Goal: Transaction & Acquisition: Purchase product/service

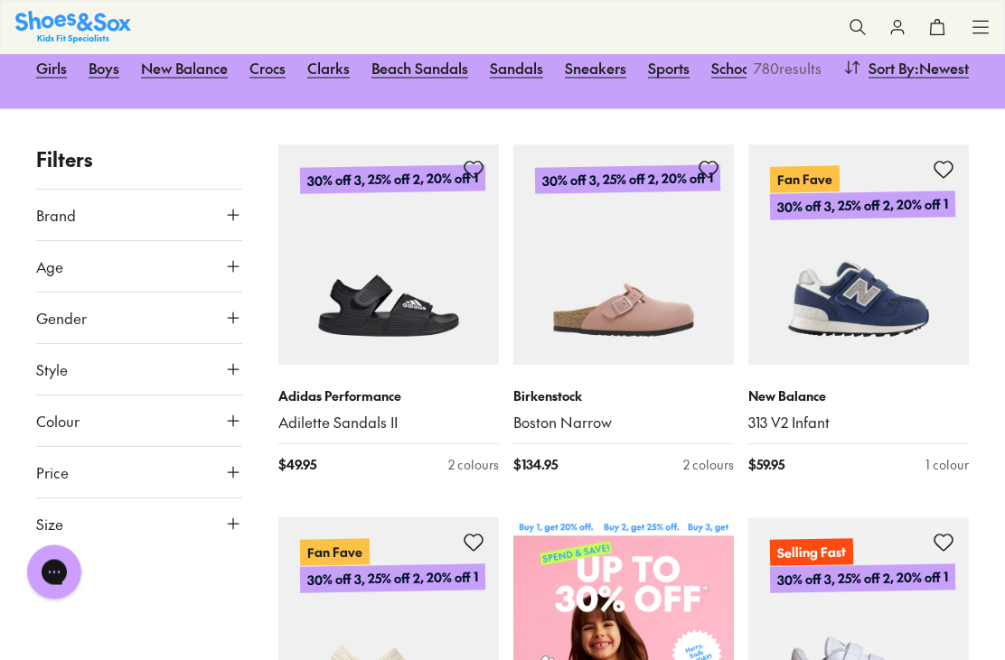
scroll to position [367, 0]
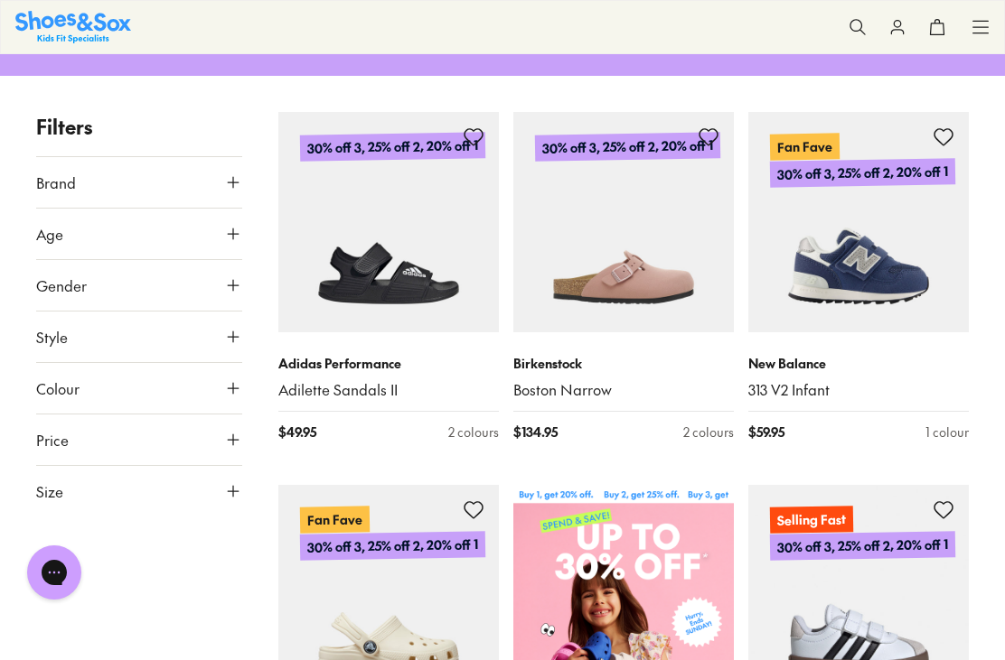
click at [45, 326] on span "Style" at bounding box center [52, 337] width 32 height 22
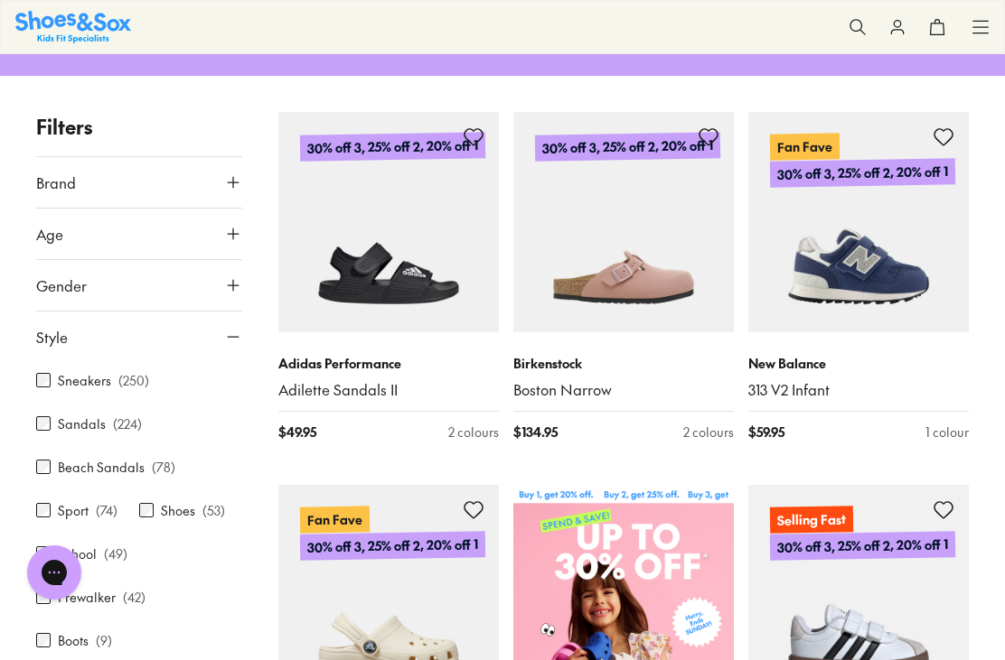
click at [48, 326] on span "Style" at bounding box center [52, 337] width 32 height 22
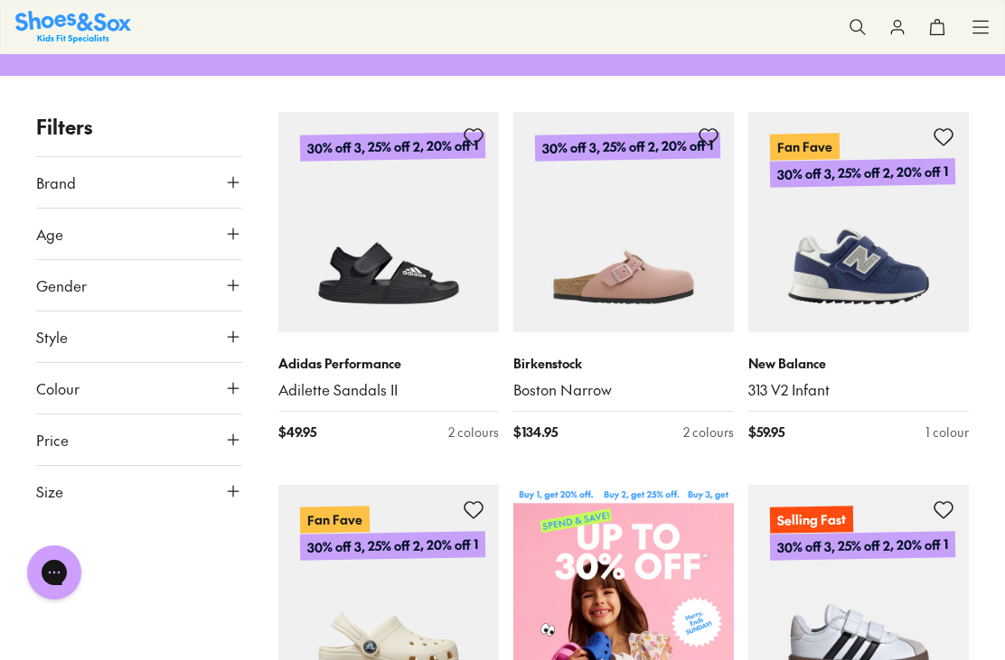
click at [45, 277] on span "Gender" at bounding box center [61, 286] width 51 height 22
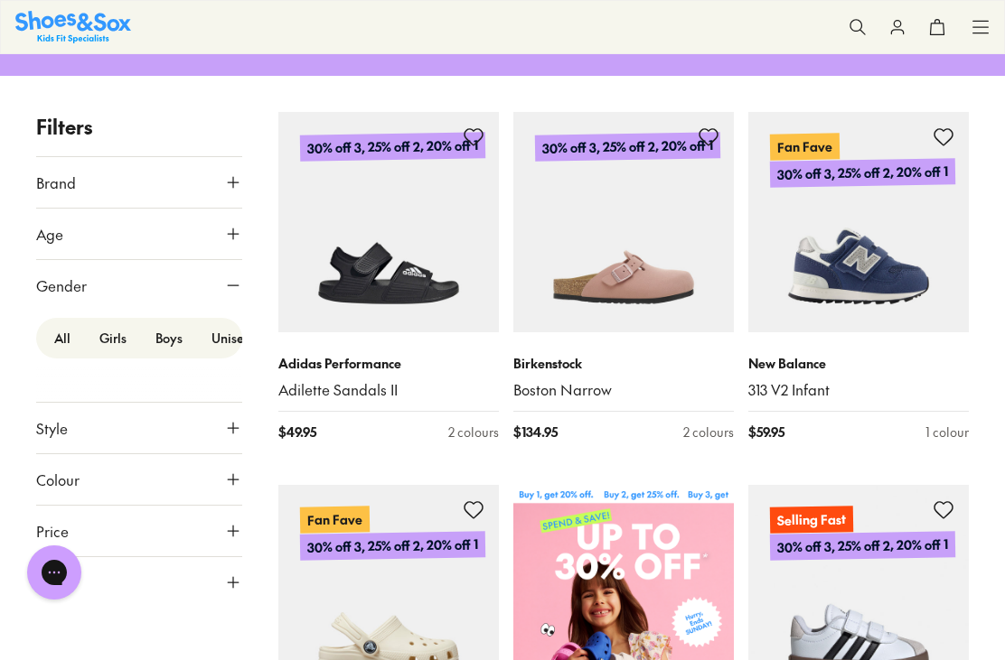
click at [37, 227] on span "Age" at bounding box center [49, 234] width 27 height 22
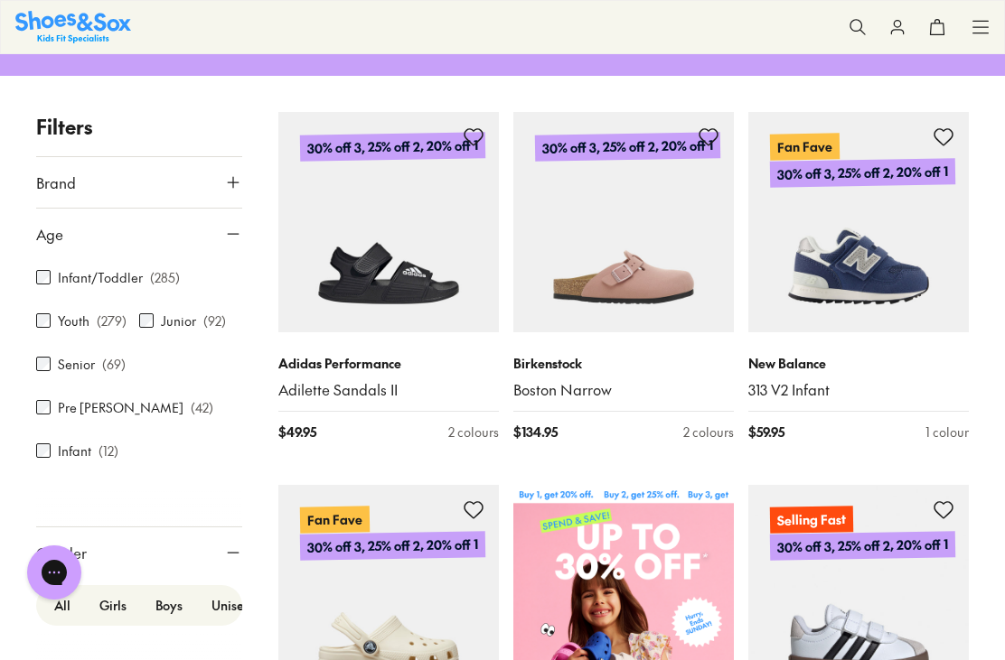
click at [52, 267] on div "Infant/Toddler ( 285 )" at bounding box center [108, 278] width 144 height 22
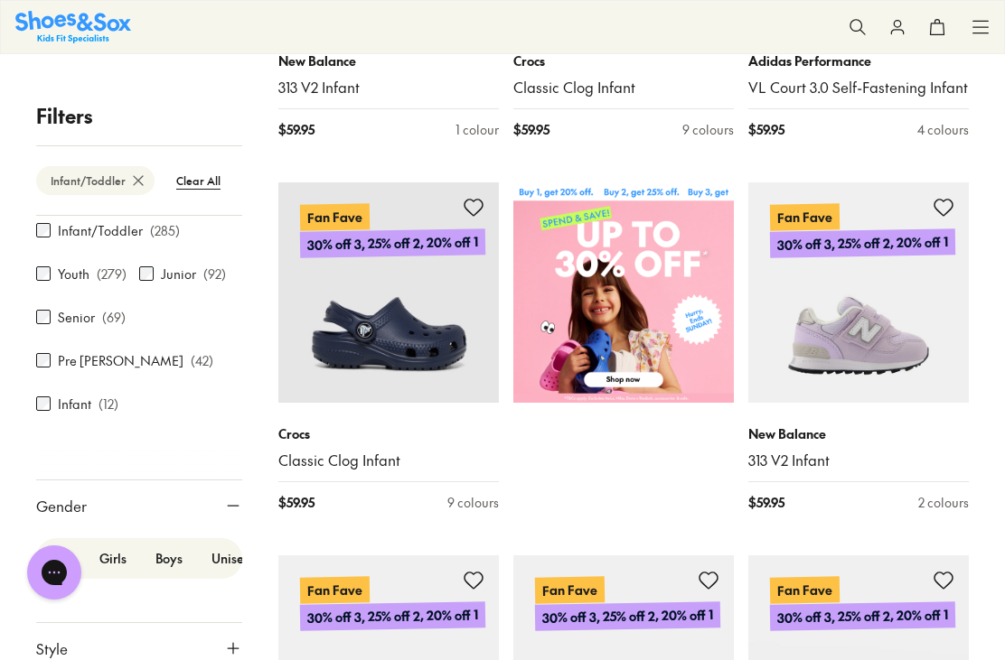
scroll to position [109, 0]
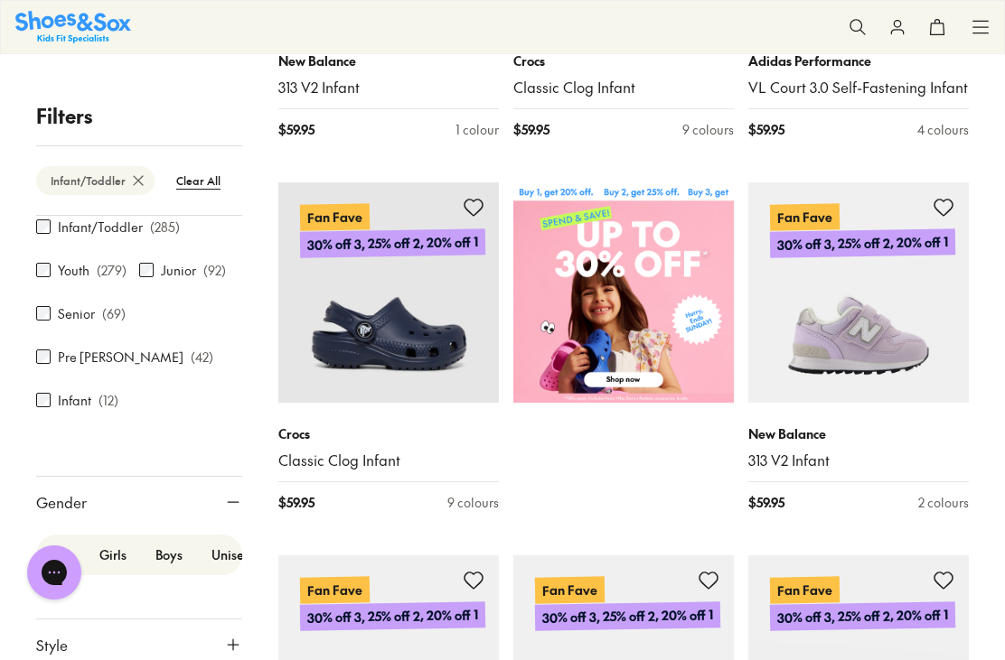
click at [111, 570] on label "Girls" at bounding box center [113, 554] width 56 height 33
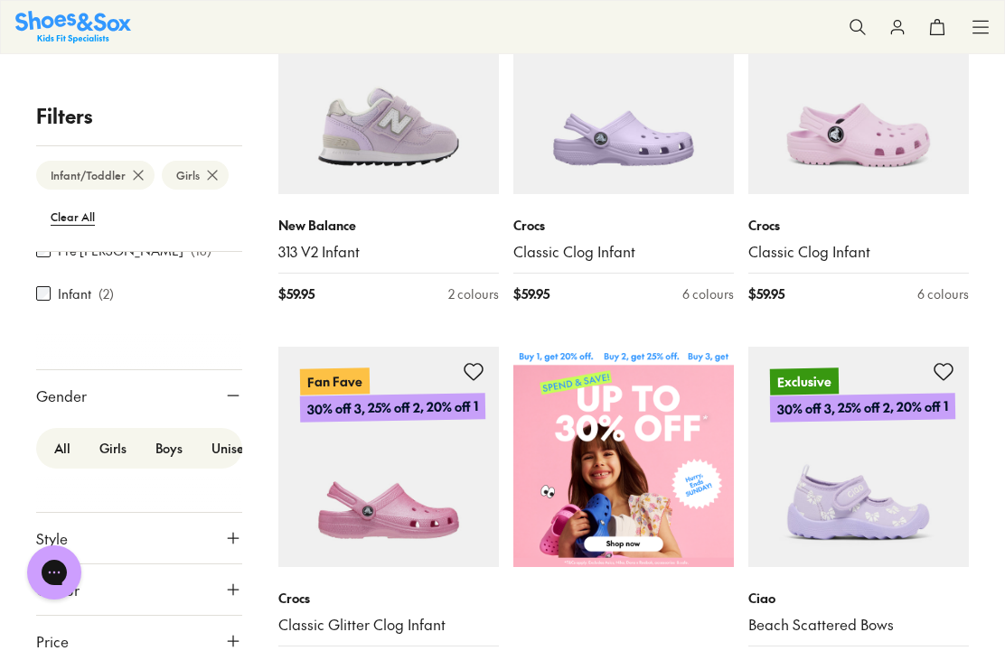
scroll to position [510, 0]
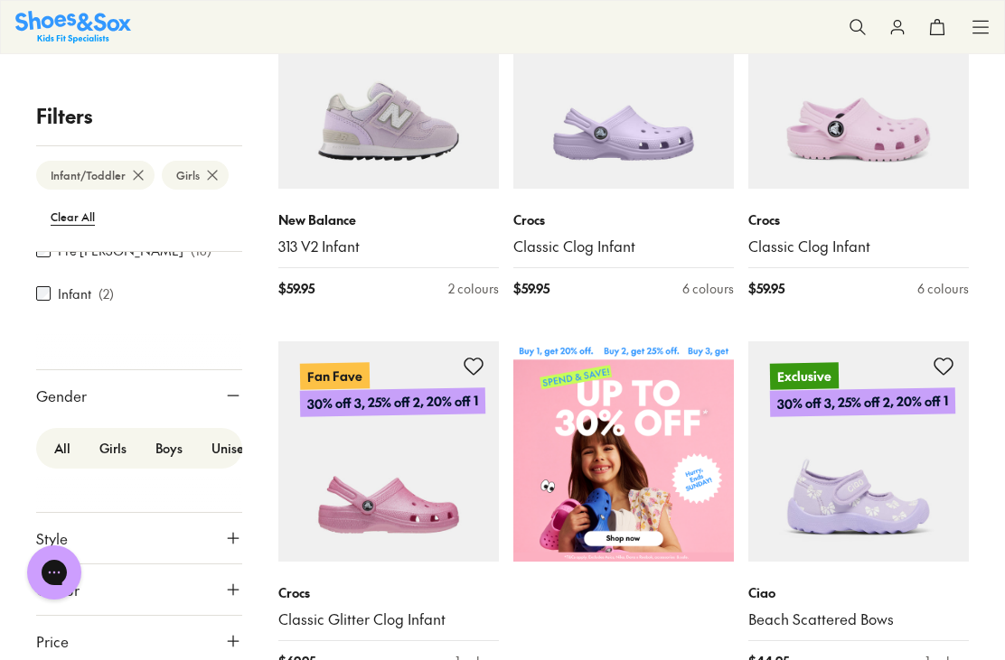
click at [67, 543] on span "Style" at bounding box center [52, 539] width 32 height 22
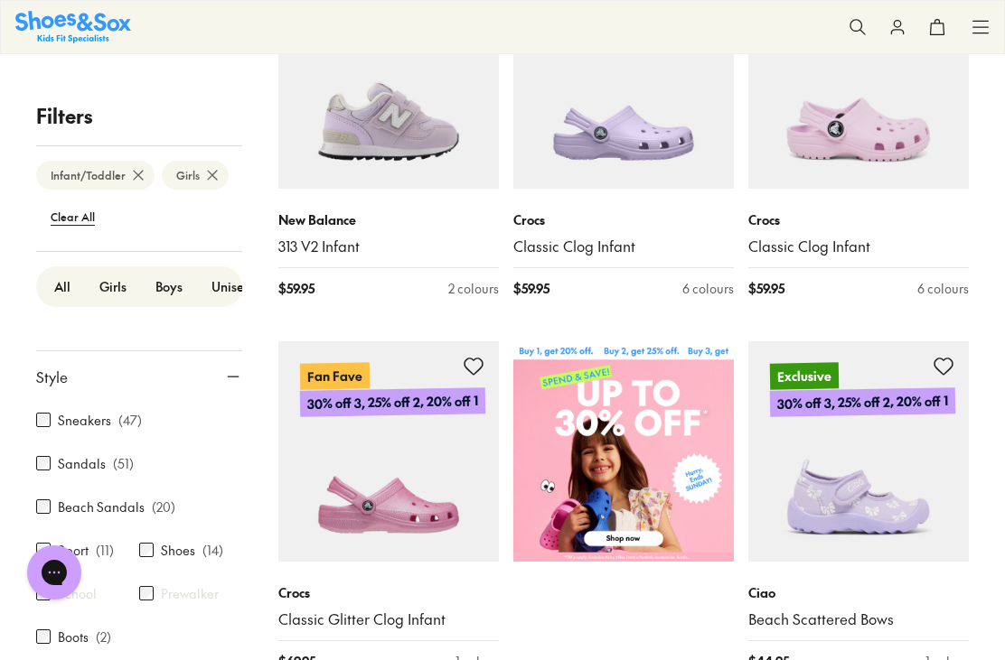
scroll to position [454, 0]
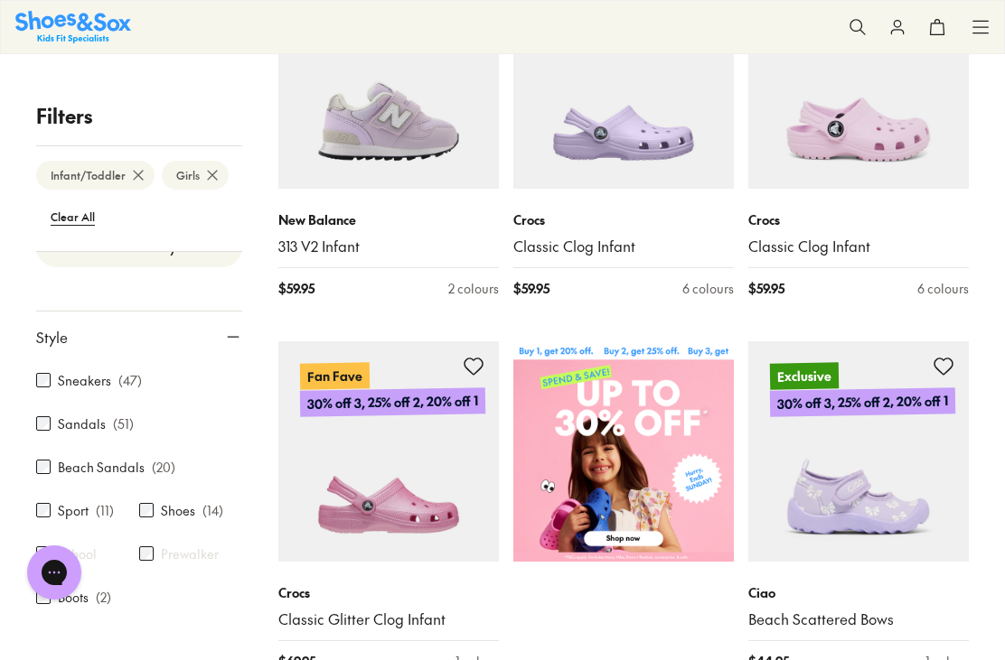
click at [77, 433] on label "Sandals" at bounding box center [82, 424] width 48 height 19
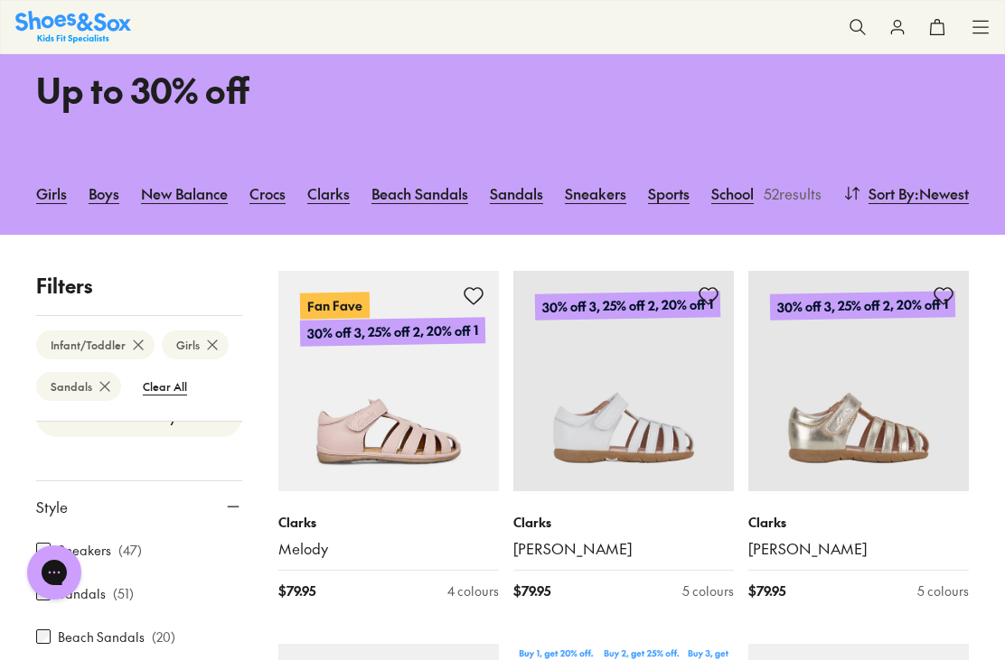
click at [118, 628] on label "Beach Sandals" at bounding box center [101, 637] width 87 height 19
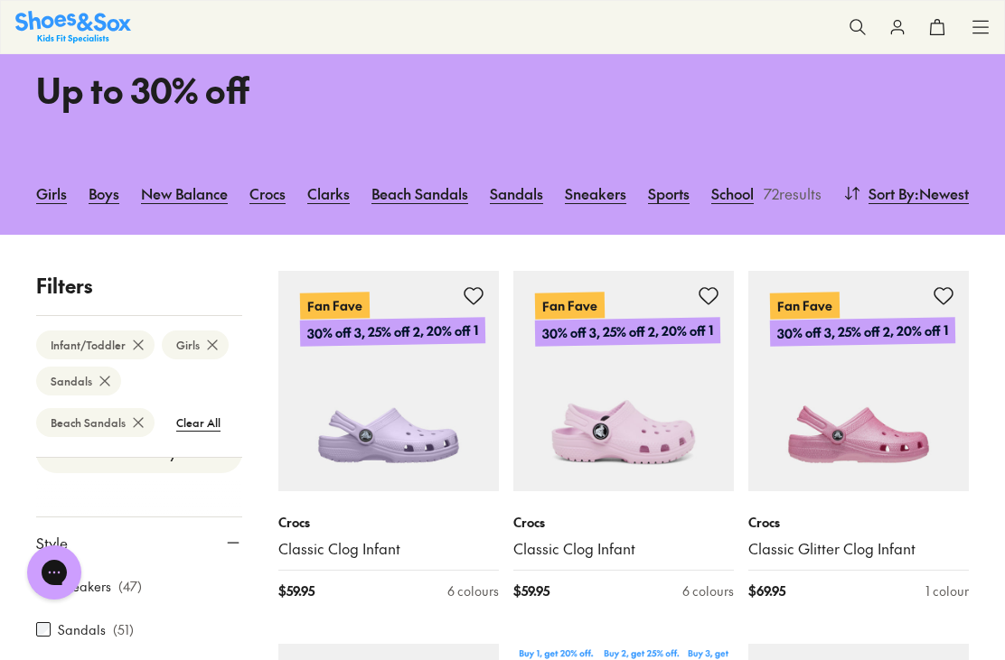
click at [88, 621] on label "Sandals" at bounding box center [82, 630] width 48 height 19
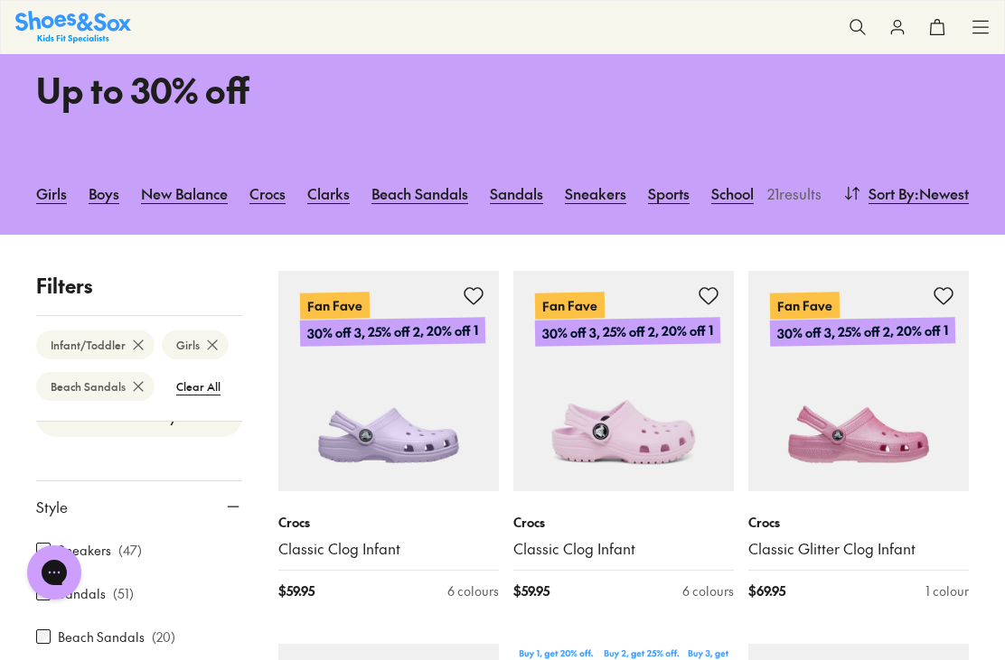
click at [939, 183] on span ": Newest" at bounding box center [941, 193] width 54 height 22
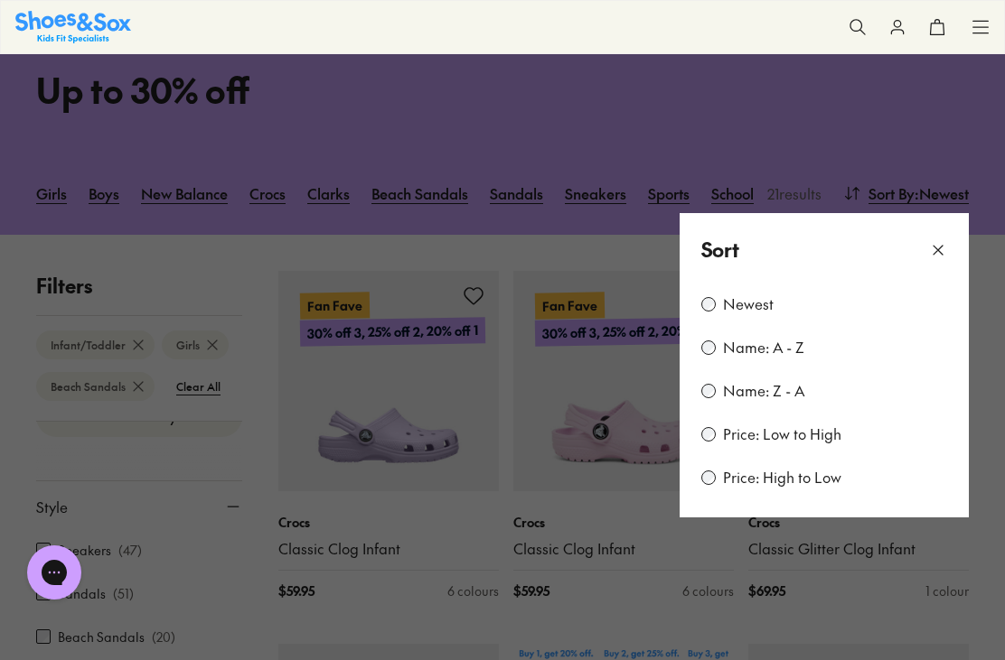
click at [810, 428] on label "Price: Low to High" at bounding box center [782, 435] width 118 height 20
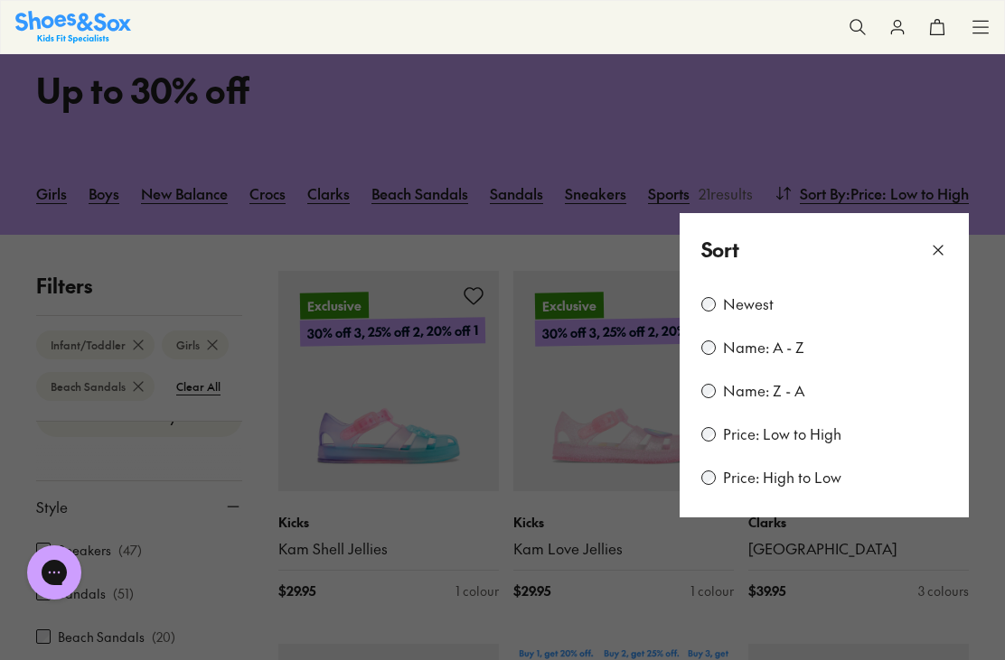
click at [932, 248] on icon at bounding box center [938, 250] width 18 height 18
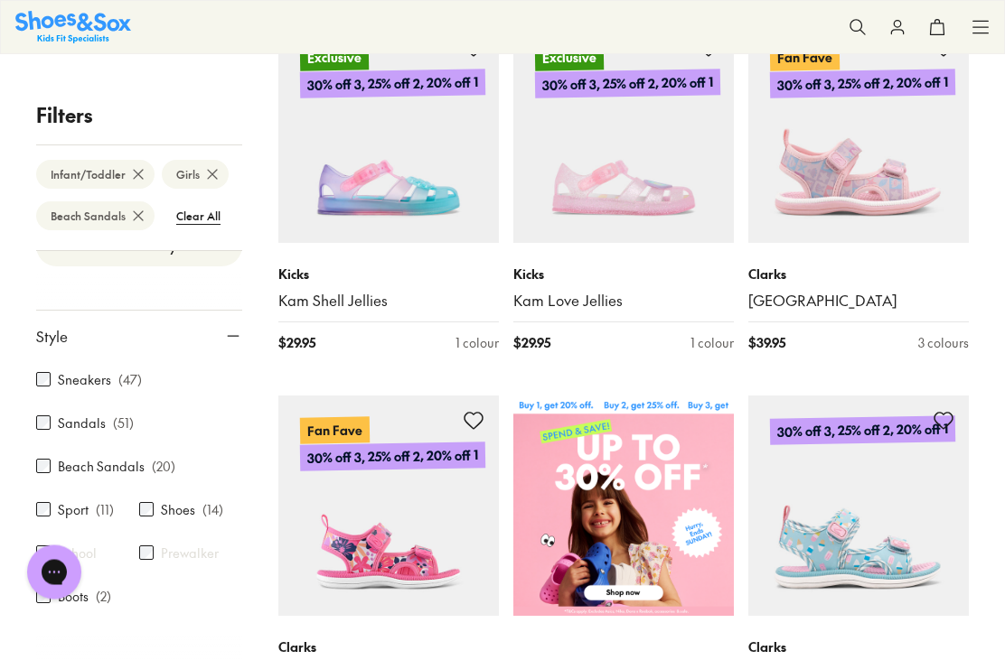
scroll to position [456, 0]
click at [922, 157] on img at bounding box center [858, 133] width 220 height 220
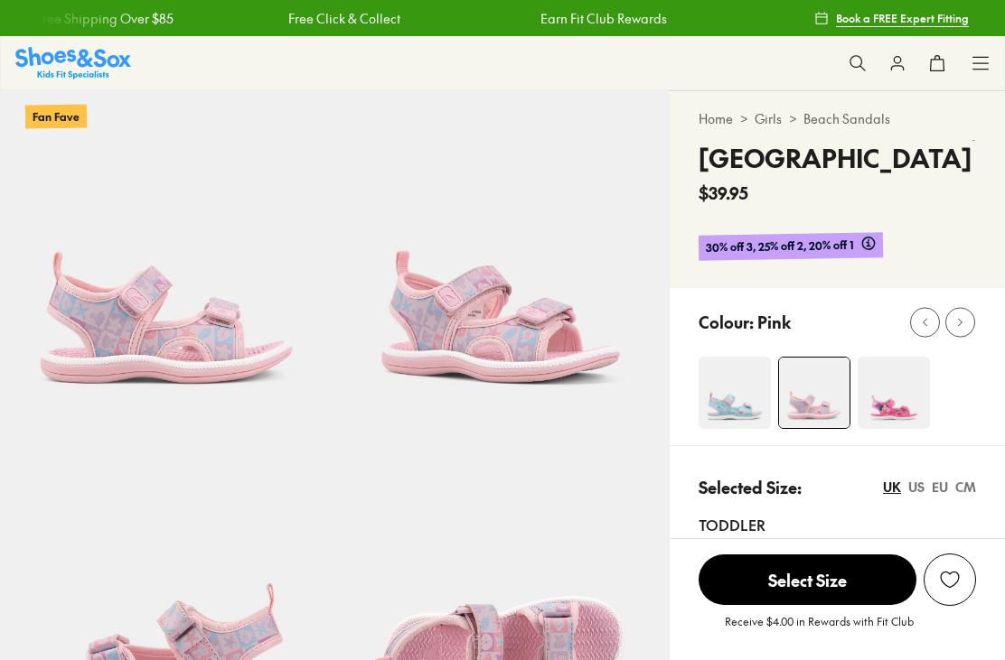
select select "*"
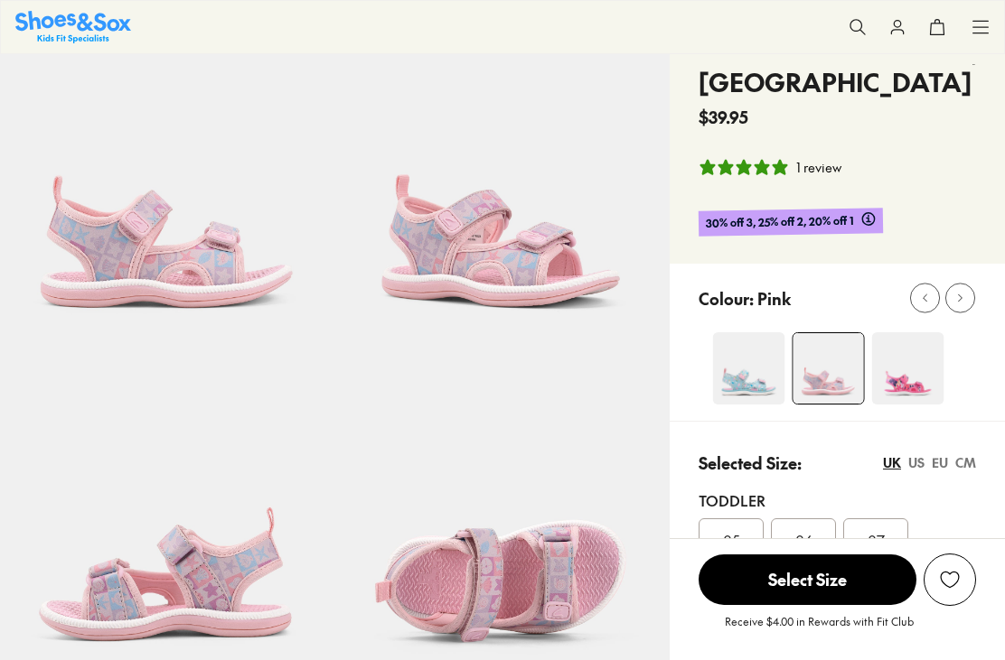
scroll to position [94, 0]
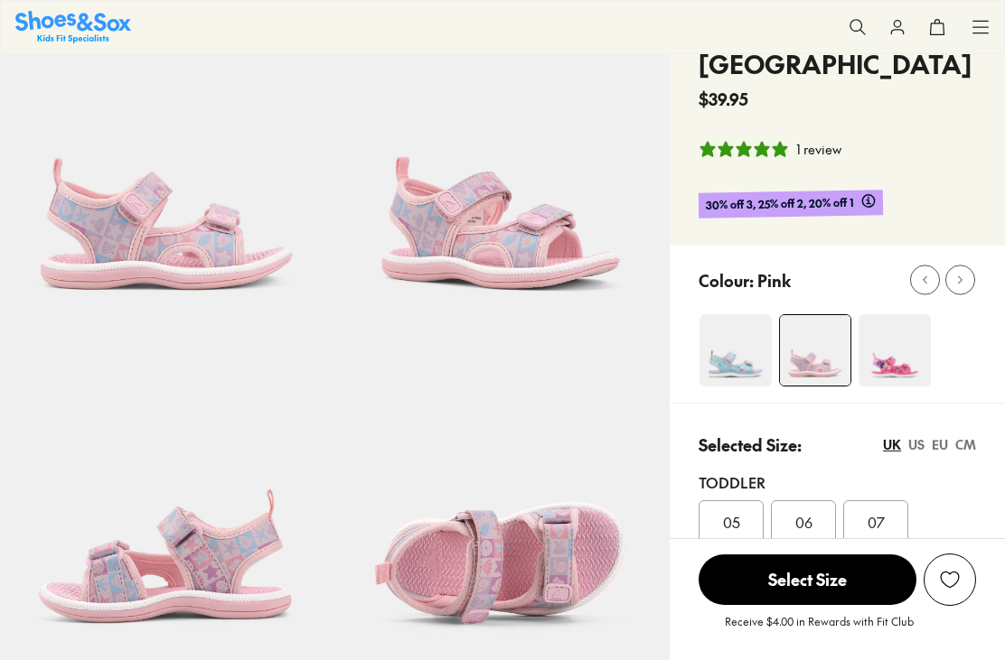
click at [963, 448] on div "CM" at bounding box center [965, 444] width 21 height 19
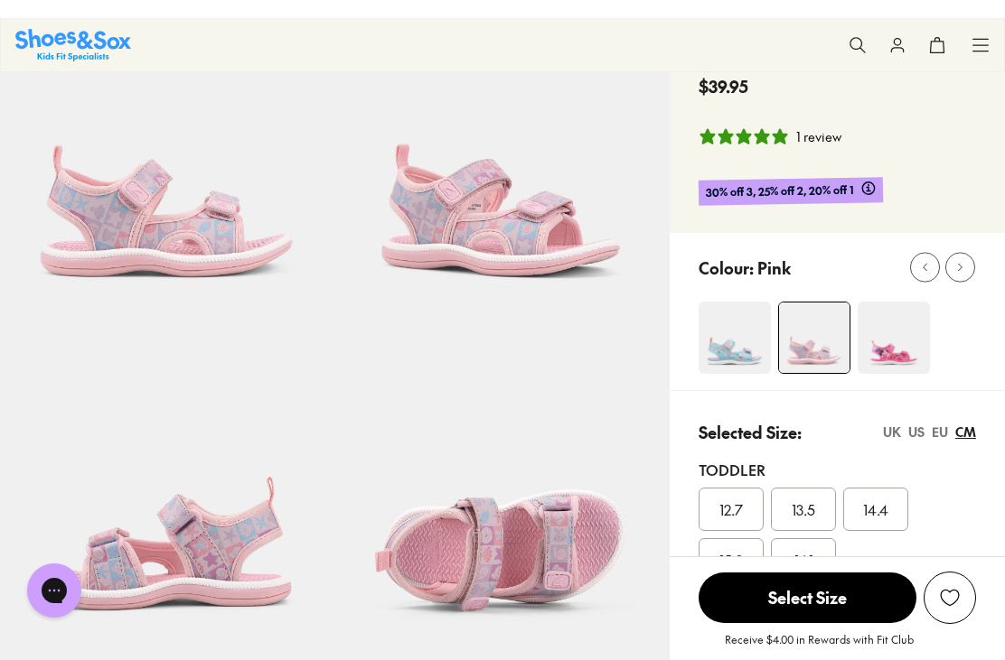
scroll to position [0, 0]
